Goal: Use online tool/utility: Utilize a website feature to perform a specific function

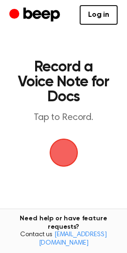
click at [64, 158] on span "button" at bounding box center [63, 153] width 29 height 29
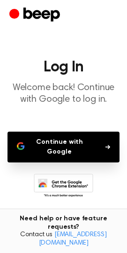
click at [76, 151] on button "Continue with Google" at bounding box center [63, 147] width 112 height 31
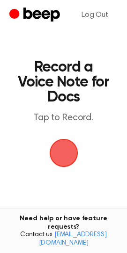
click at [72, 153] on span "button" at bounding box center [63, 153] width 26 height 26
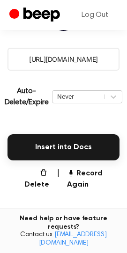
scroll to position [106, 0]
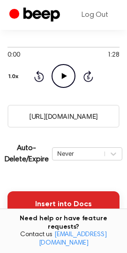
click at [75, 210] on button "Insert into Docs" at bounding box center [63, 204] width 112 height 26
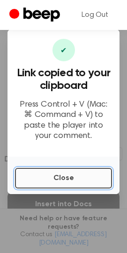
click at [72, 174] on button "Close" at bounding box center [63, 178] width 97 height 21
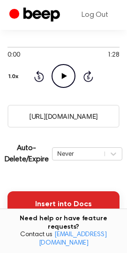
click at [75, 198] on button "Insert into Docs" at bounding box center [63, 204] width 112 height 26
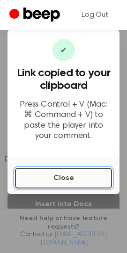
click at [75, 180] on button "Close" at bounding box center [63, 178] width 97 height 21
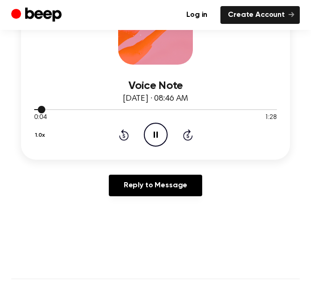
click at [72, 110] on div at bounding box center [155, 108] width 243 height 7
click at [152, 106] on div at bounding box center [155, 108] width 243 height 7
click at [161, 137] on icon "Pause Audio" at bounding box center [156, 135] width 24 height 24
